Goal: Transaction & Acquisition: Subscribe to service/newsletter

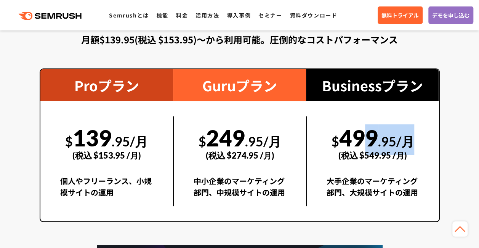
drag, startPoint x: 349, startPoint y: 142, endPoint x: 423, endPoint y: 151, distance: 74.9
click at [423, 151] on div "$ 499 .95/月 (税込 $549.95 /月) 大手企業のマーケティング部門、大規模サイトの運用" at bounding box center [372, 162] width 133 height 90
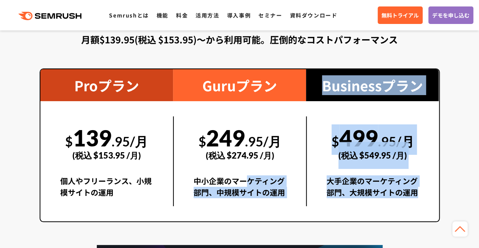
drag, startPoint x: 249, startPoint y: 185, endPoint x: 419, endPoint y: 190, distance: 169.9
click at [420, 190] on div "Proプラン $ 139 .95/月 (税込 $153.95 /月) 個人やフリーランス、小規模サイトの運用 Guruプラン $ 249 .95/月 (税込 …" at bounding box center [240, 146] width 400 height 154
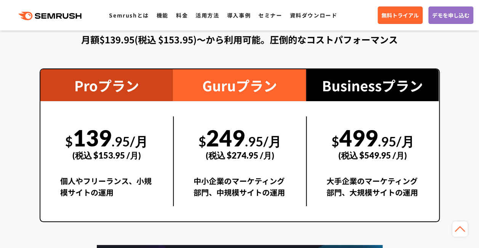
drag, startPoint x: 419, startPoint y: 190, endPoint x: 236, endPoint y: 152, distance: 187.0
click at [236, 152] on div "(税込 $274.95 /月)" at bounding box center [239, 155] width 93 height 27
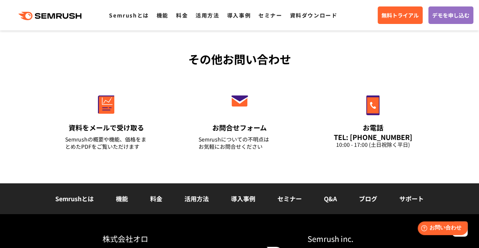
scroll to position [2437, 0]
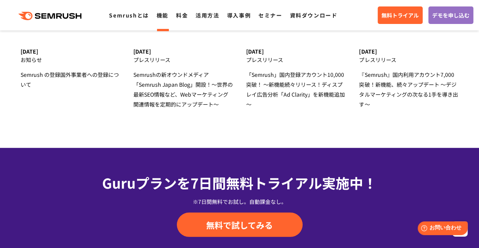
click at [168, 18] on link "機能" at bounding box center [163, 15] width 12 height 8
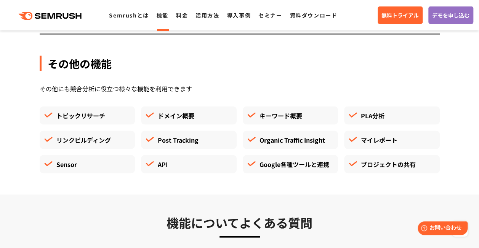
scroll to position [2056, 0]
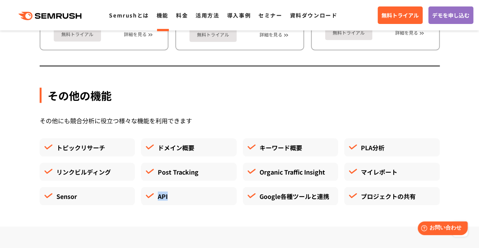
drag, startPoint x: 159, startPoint y: 197, endPoint x: 183, endPoint y: 193, distance: 24.6
click at [183, 193] on div "API" at bounding box center [189, 196] width 96 height 18
drag, startPoint x: 183, startPoint y: 193, endPoint x: 188, endPoint y: 201, distance: 9.1
click at [188, 201] on div "API" at bounding box center [189, 196] width 96 height 18
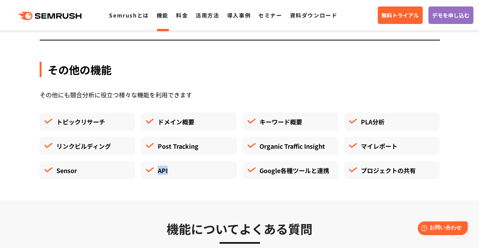
scroll to position [2094, 0]
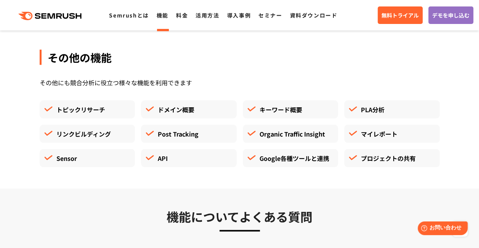
click at [291, 153] on div "Google各種ツールと連携" at bounding box center [291, 158] width 96 height 18
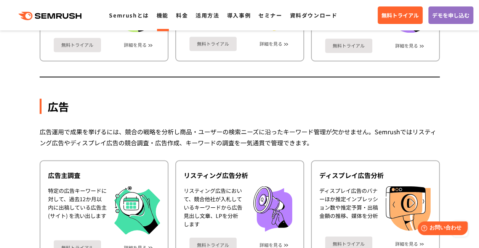
scroll to position [571, 0]
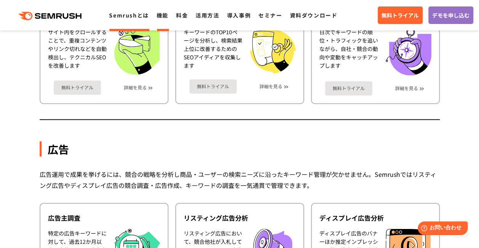
click at [142, 18] on link "Semrushとは" at bounding box center [129, 15] width 40 height 8
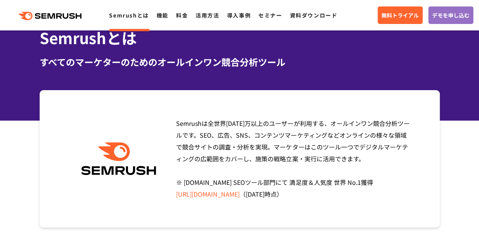
scroll to position [114, 0]
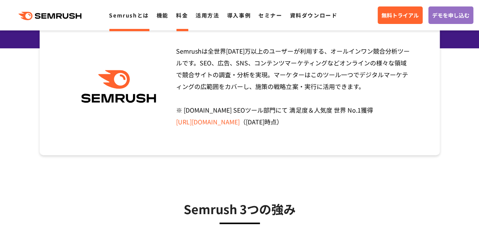
click at [177, 17] on link "料金" at bounding box center [182, 15] width 12 height 8
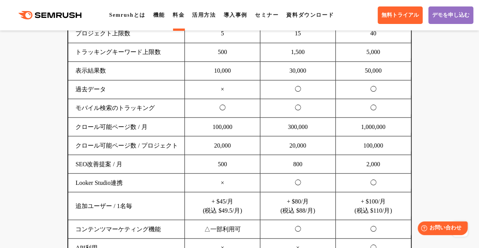
scroll to position [647, 0]
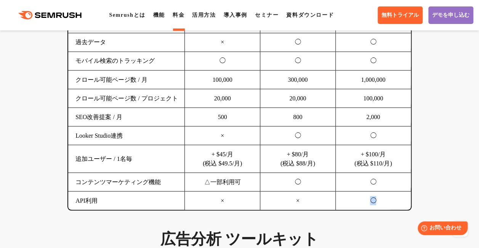
drag, startPoint x: 369, startPoint y: 196, endPoint x: 383, endPoint y: 196, distance: 14.1
click at [383, 196] on td "◯" at bounding box center [372, 201] width 75 height 19
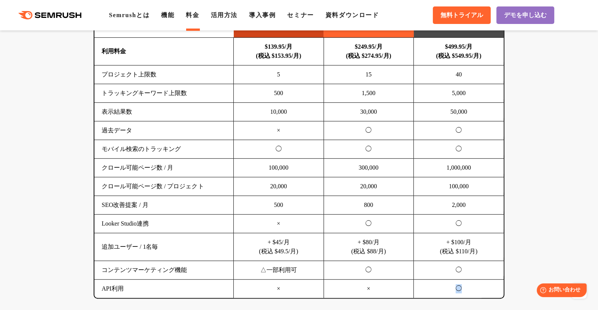
scroll to position [505, 0]
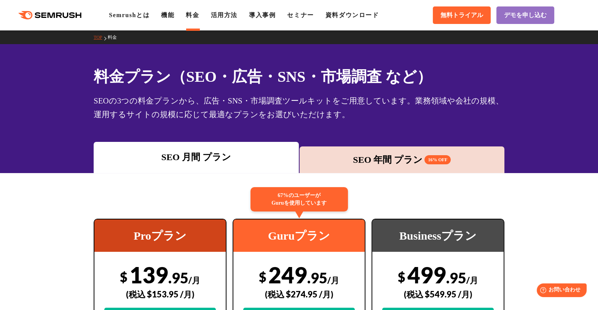
scroll to position [143, 0]
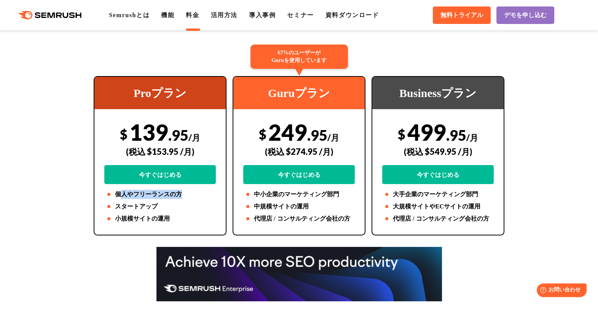
drag, startPoint x: 122, startPoint y: 195, endPoint x: 179, endPoint y: 192, distance: 57.2
click at [179, 192] on li "個人やフリーランスの方" at bounding box center [160, 194] width 112 height 9
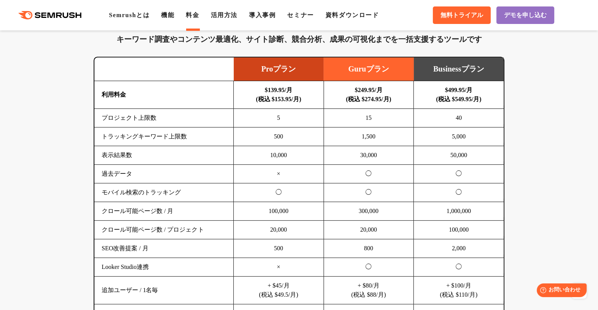
scroll to position [524, 0]
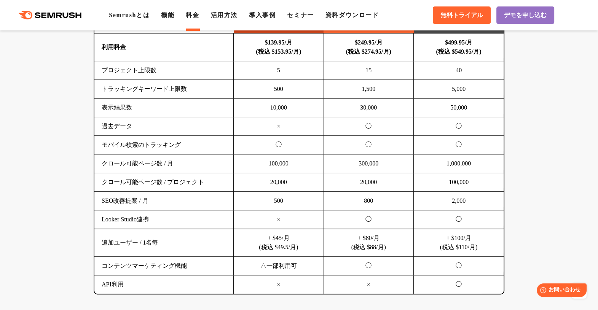
click at [465, 10] on link "無料トライアル" at bounding box center [462, 15] width 58 height 18
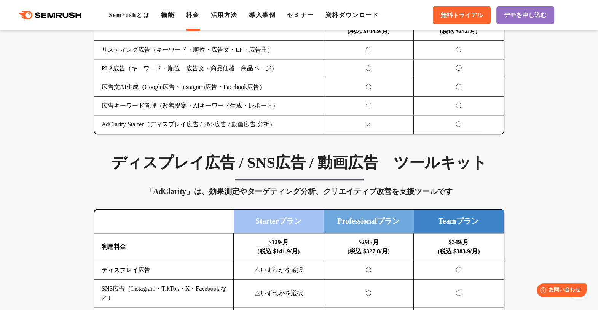
scroll to position [1000, 0]
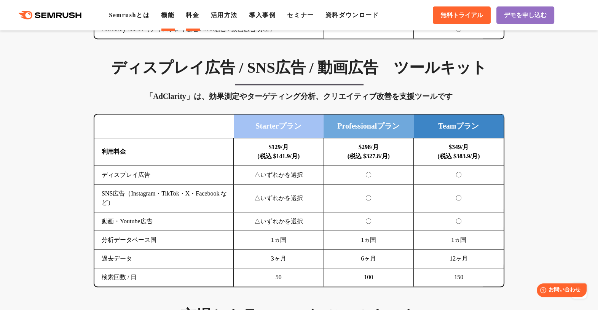
click at [167, 14] on link "機能" at bounding box center [167, 15] width 13 height 6
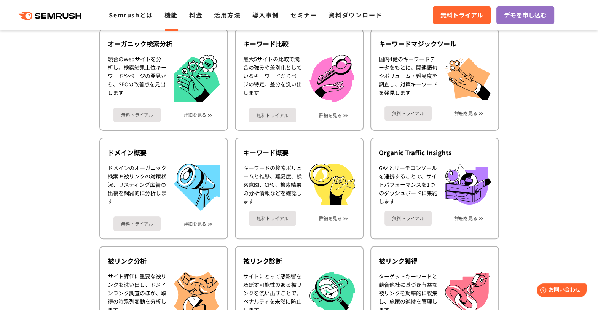
scroll to position [238, 0]
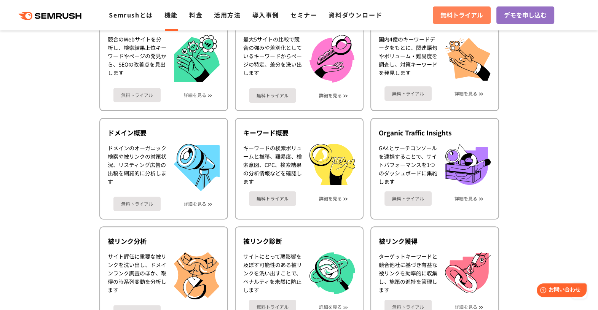
click at [463, 19] on span "無料トライアル" at bounding box center [462, 15] width 43 height 10
